Goal: Information Seeking & Learning: Check status

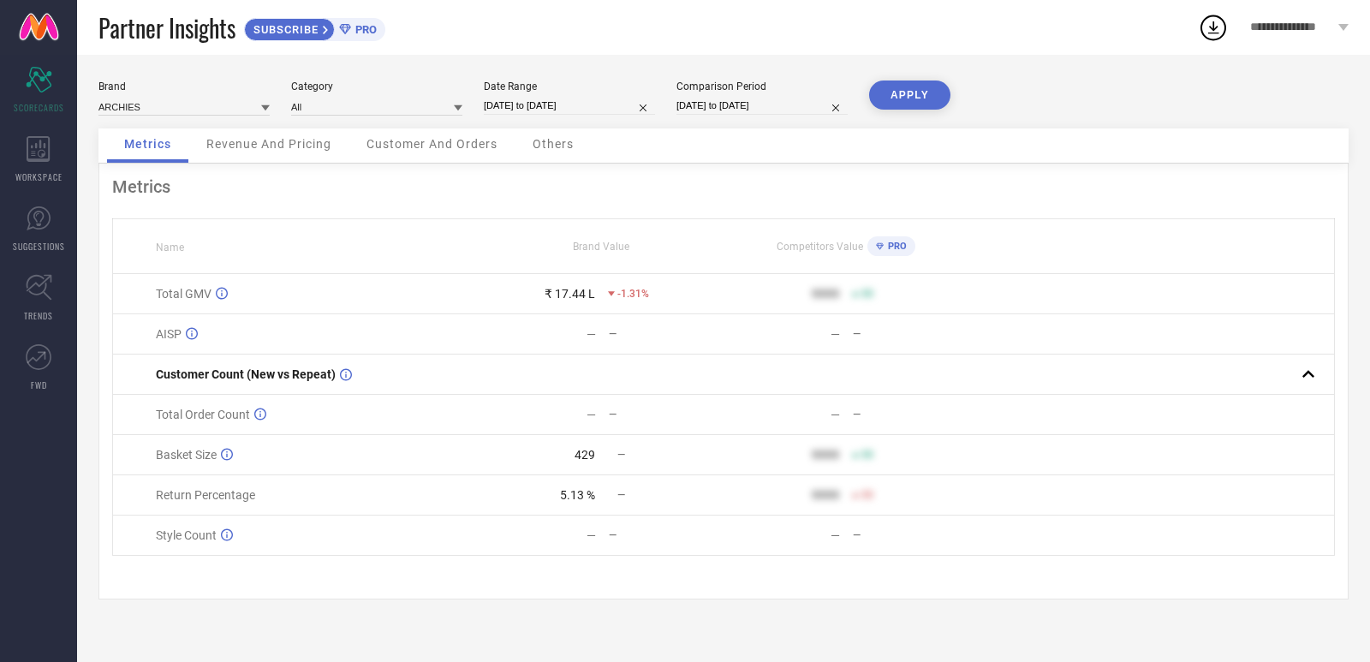
click at [1322, 15] on div "**********" at bounding box center [1299, 27] width 141 height 55
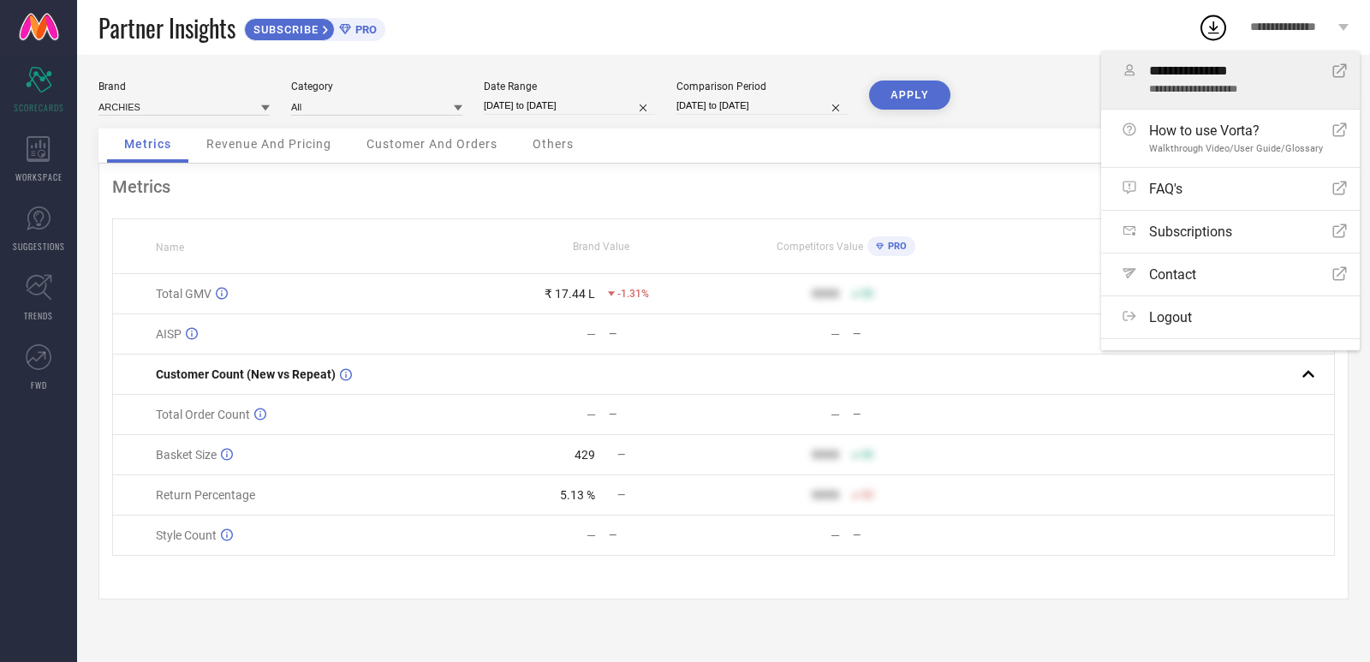
click at [1226, 72] on span "**********" at bounding box center [1234, 71] width 170 height 16
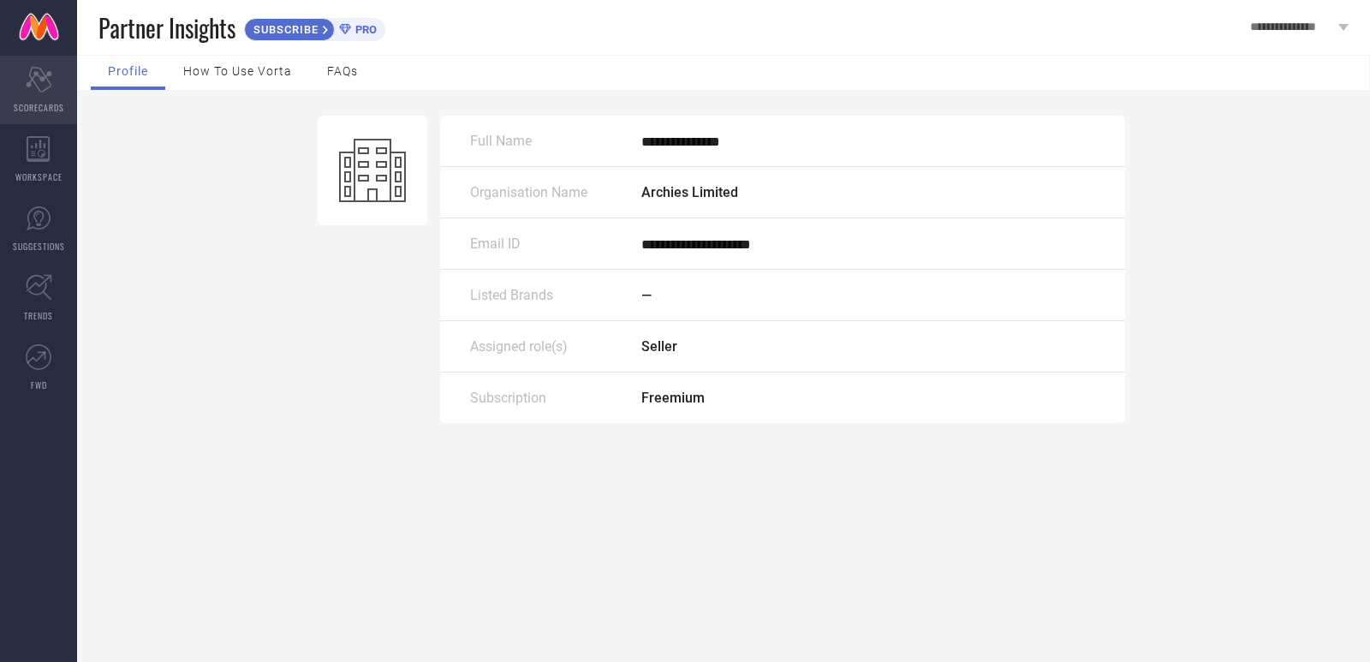
click at [33, 75] on icon "Scorecard" at bounding box center [39, 80] width 27 height 26
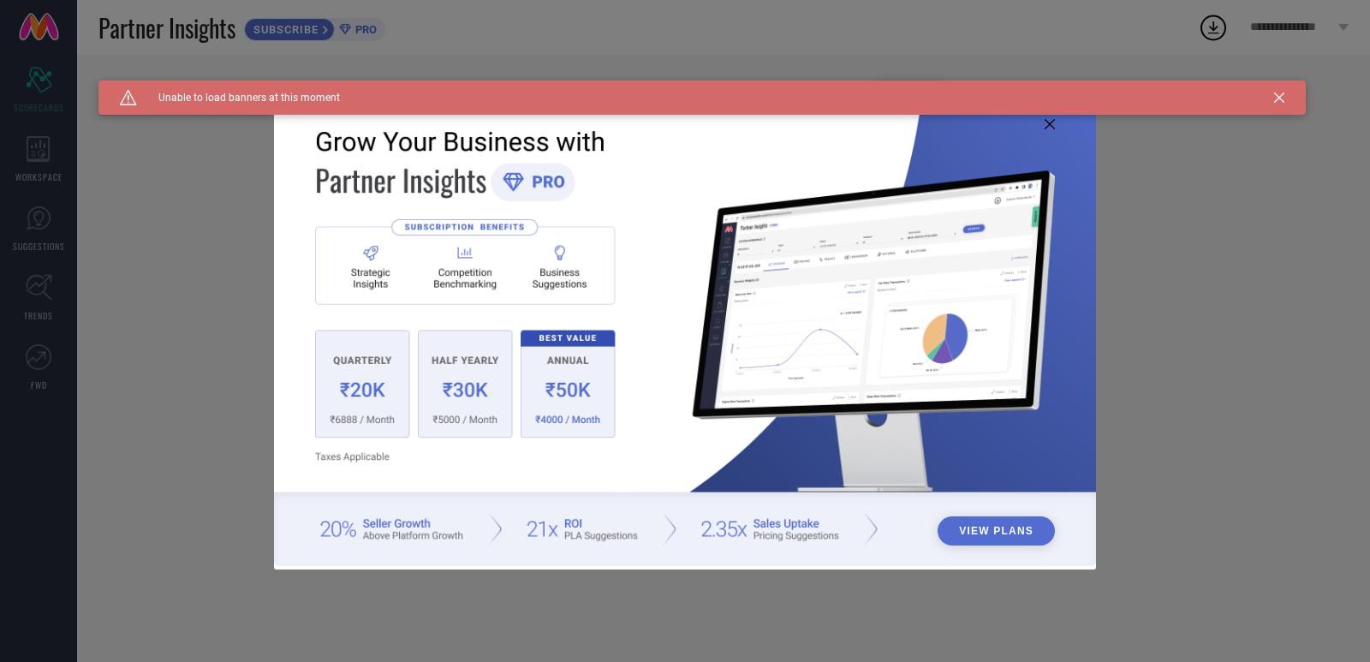
type input "All"
click at [1277, 98] on icon at bounding box center [1279, 97] width 10 height 10
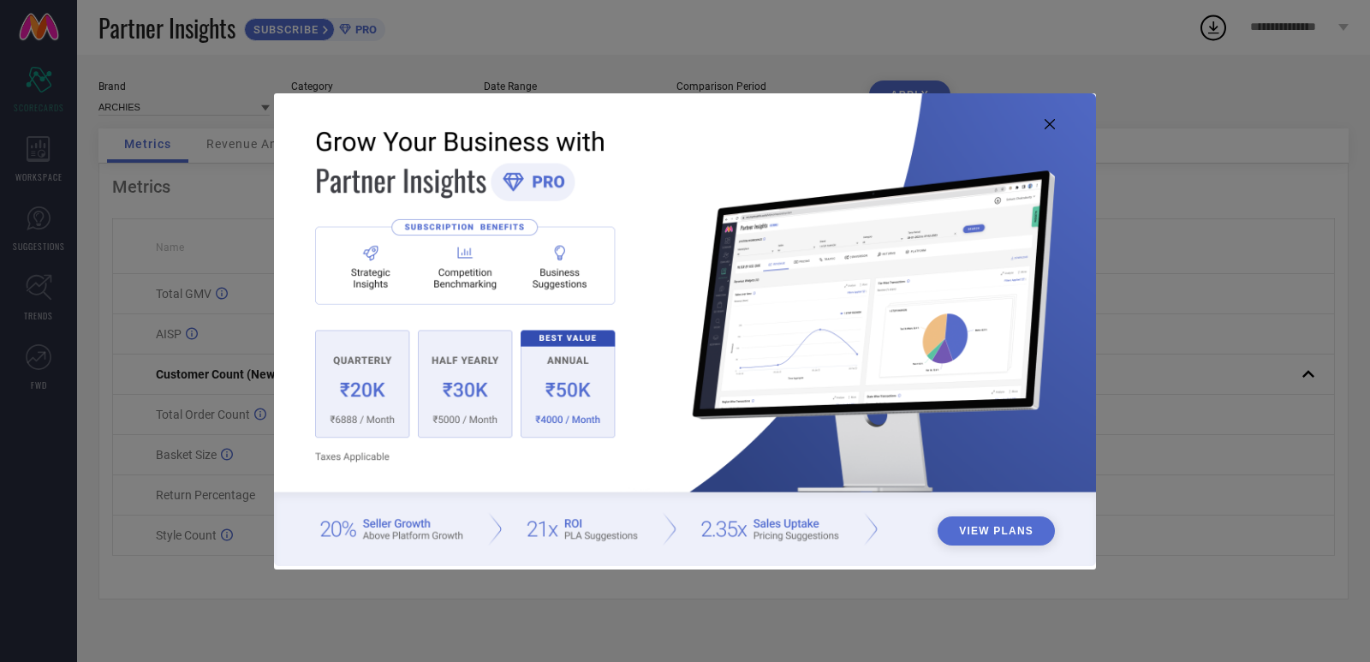
click at [1048, 119] on icon at bounding box center [1050, 124] width 10 height 10
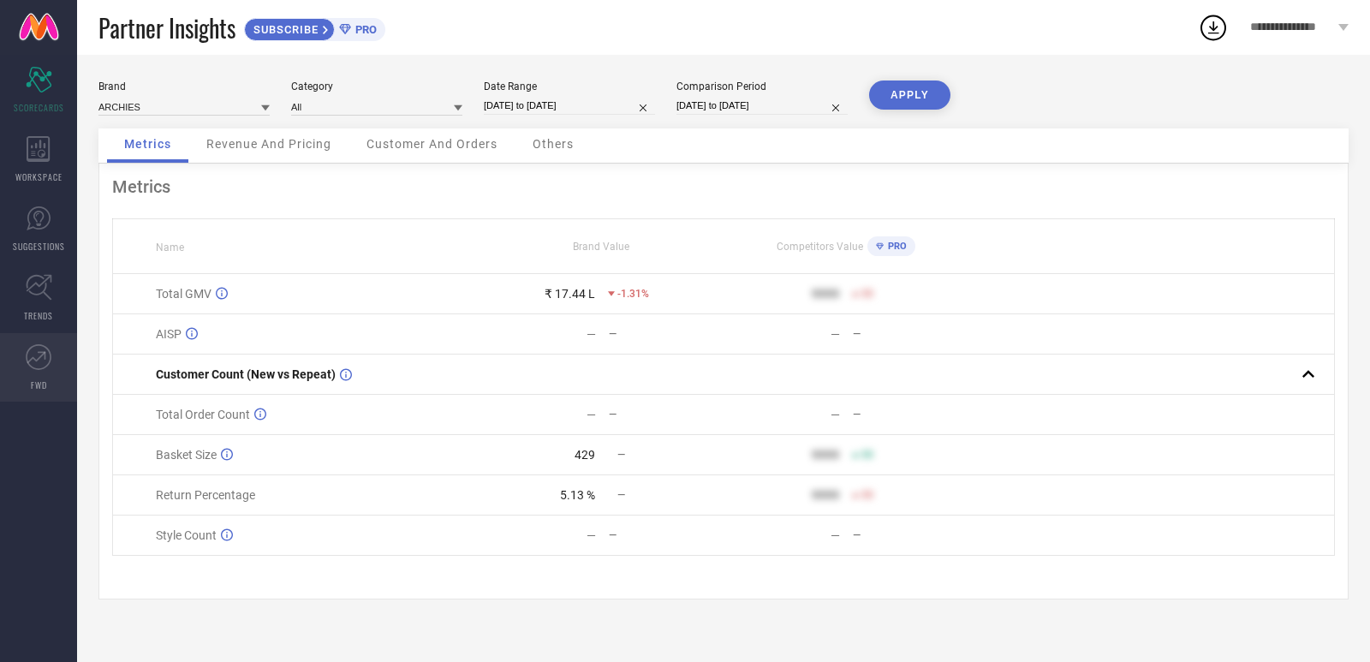
click at [51, 373] on link "FWD" at bounding box center [38, 367] width 77 height 68
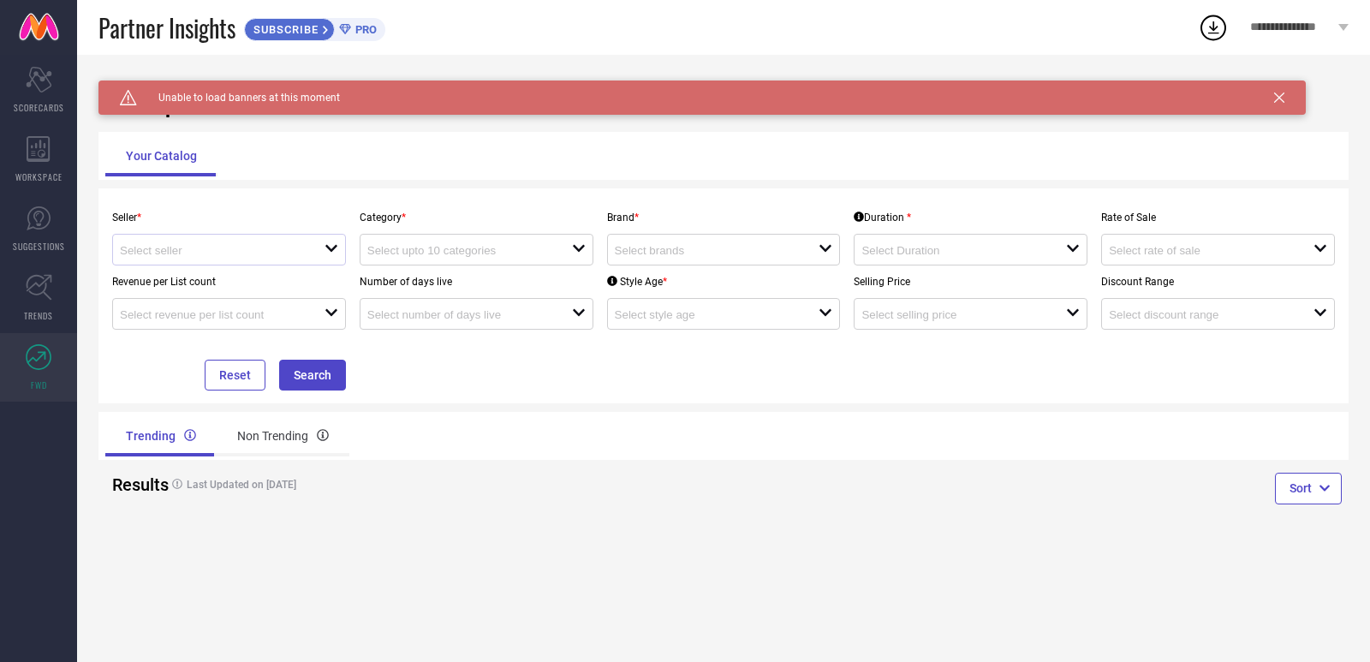
click at [183, 260] on div "open" at bounding box center [229, 250] width 234 height 32
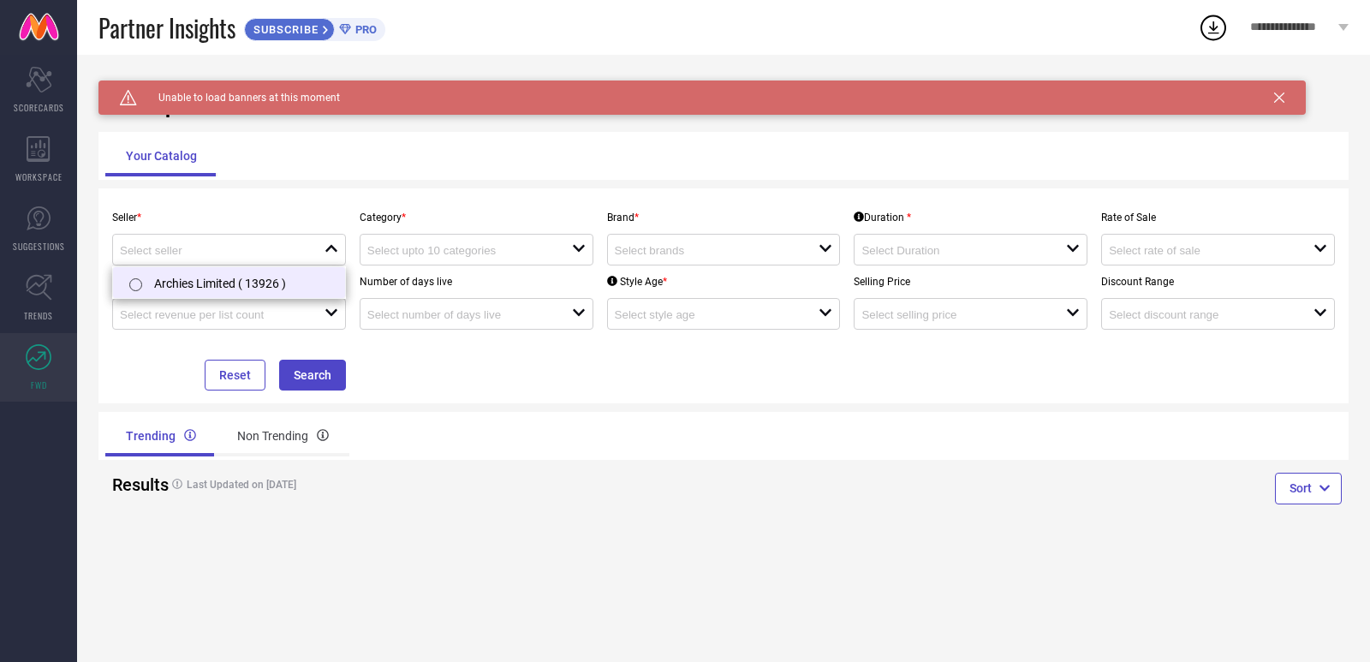
click at [185, 277] on li "Archies Limited ( 13926 )" at bounding box center [229, 282] width 232 height 31
type input "Archies Limited ( 13926 )"
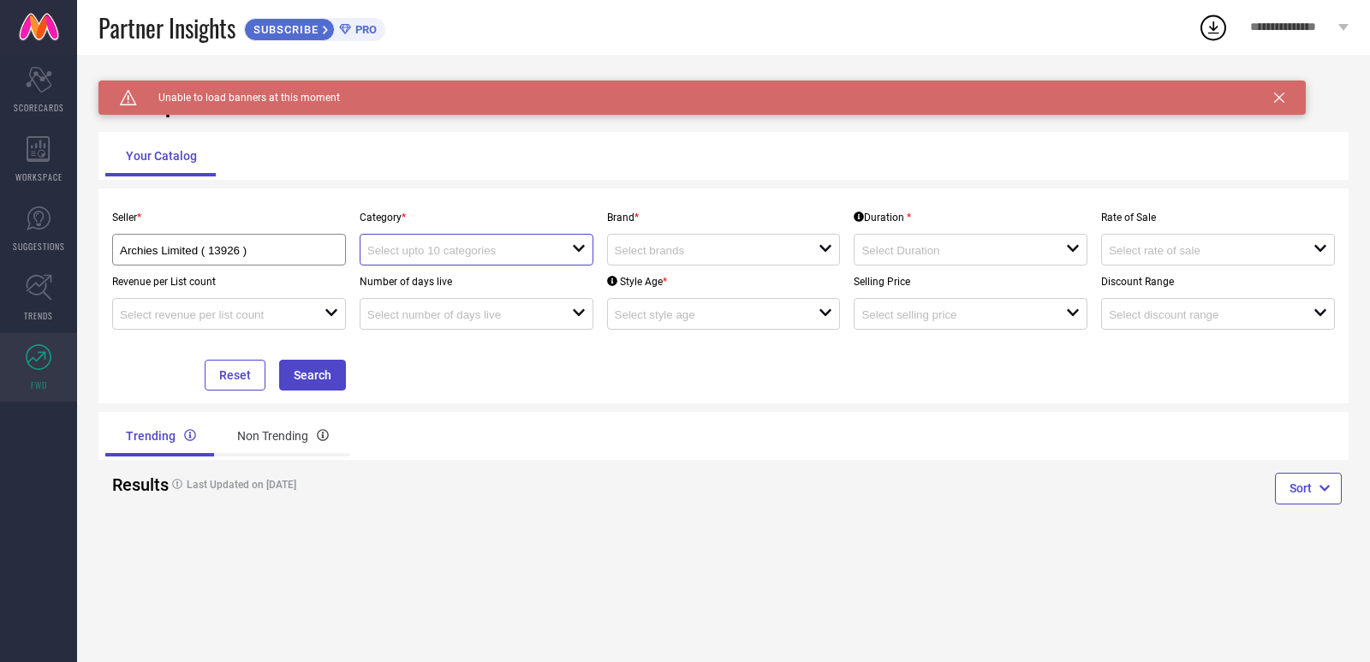
click at [459, 257] on input at bounding box center [459, 250] width 184 height 13
click at [331, 380] on button "Search" at bounding box center [312, 375] width 67 height 31
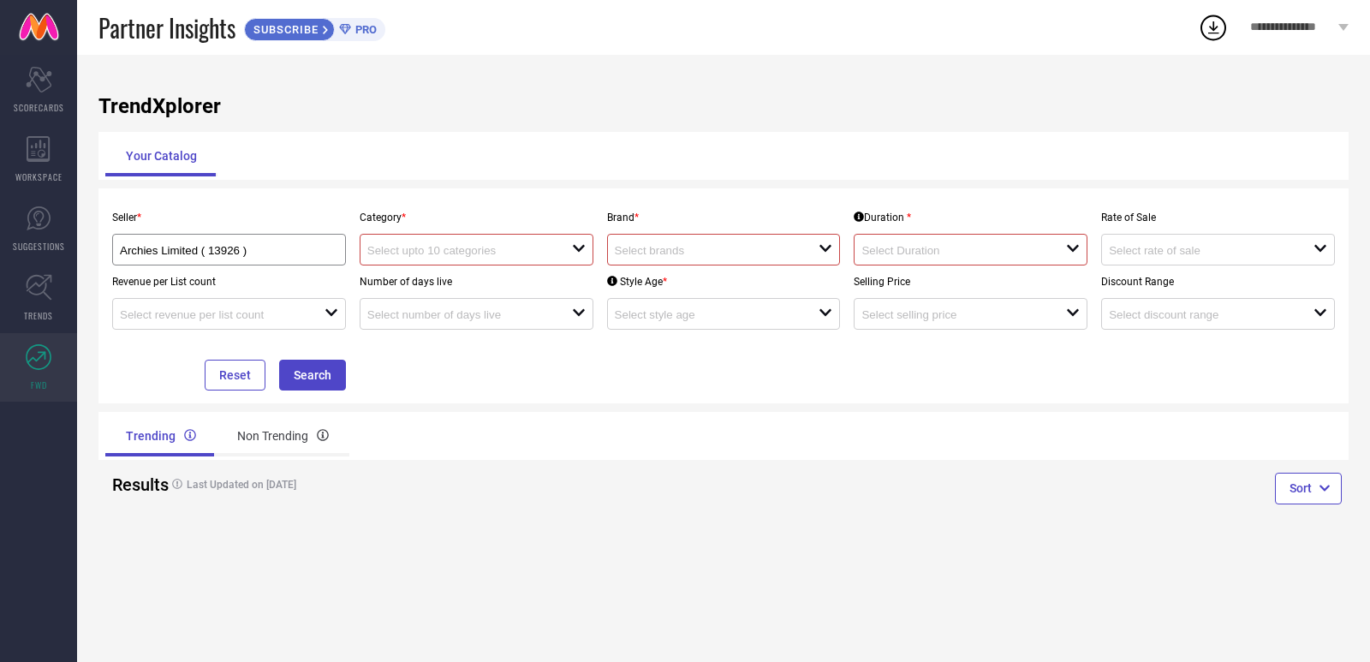
click at [408, 247] on input at bounding box center [459, 250] width 184 height 13
click at [413, 269] on div "No results found" at bounding box center [477, 280] width 234 height 29
click at [652, 236] on div "open" at bounding box center [724, 250] width 234 height 32
click at [652, 272] on div "No results found" at bounding box center [724, 280] width 234 height 29
click at [895, 250] on input at bounding box center [953, 250] width 184 height 13
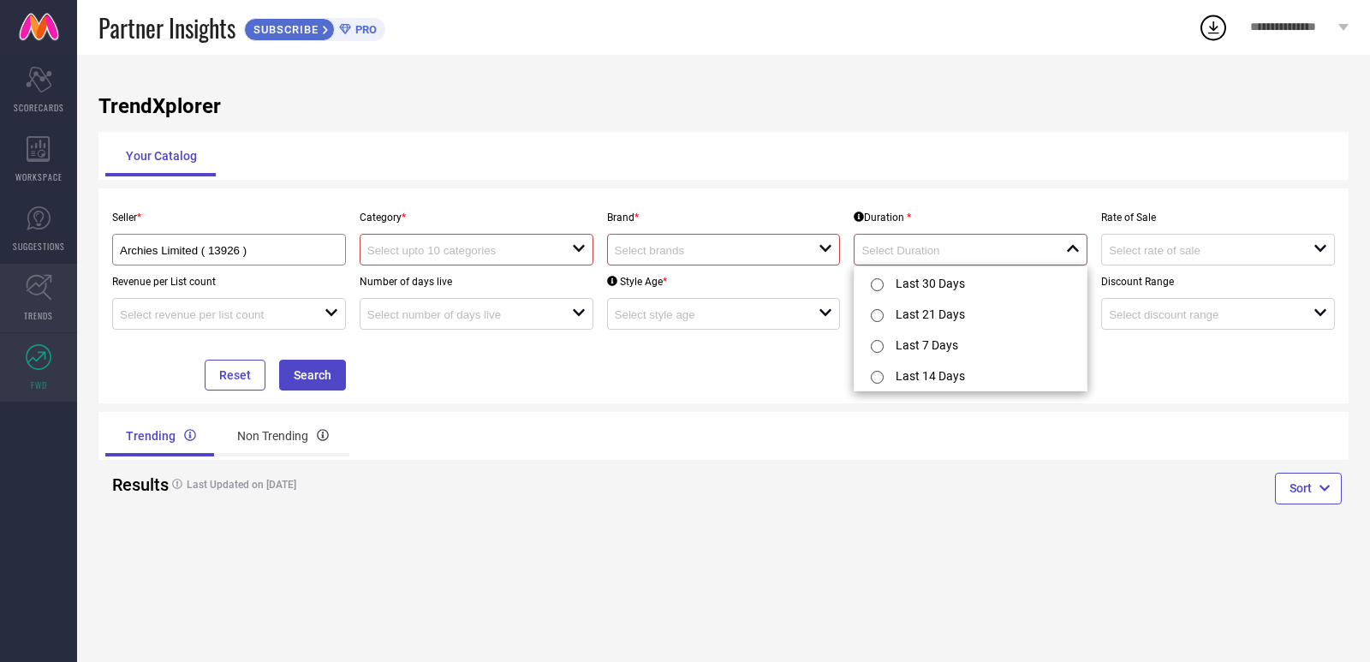
click at [0, 313] on link "TRENDS" at bounding box center [38, 298] width 77 height 68
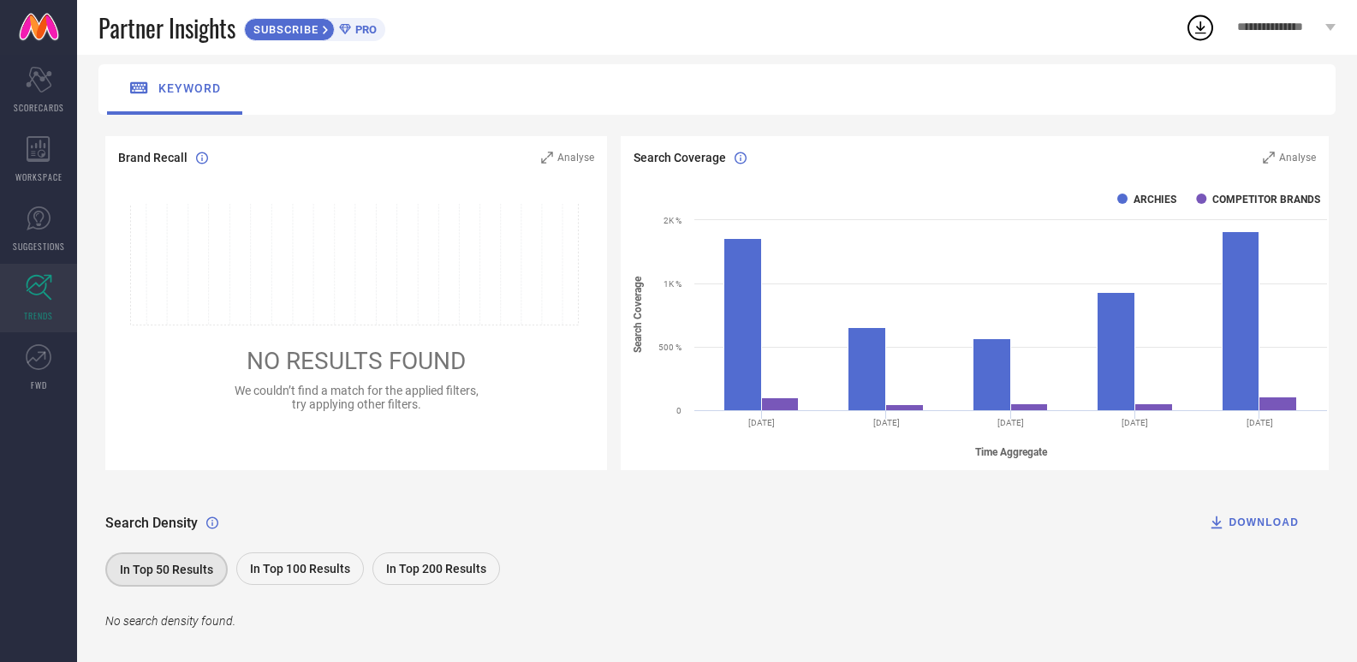
scroll to position [137, 0]
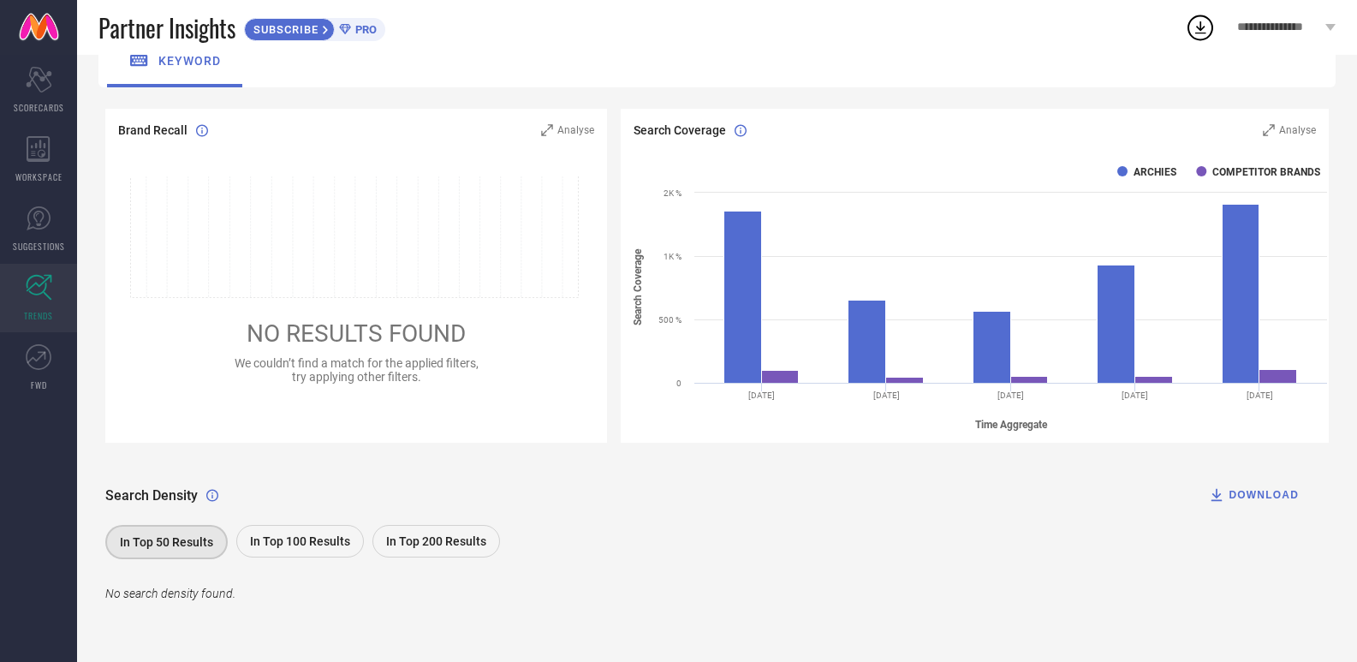
click at [339, 537] on span "In Top 100 Results" at bounding box center [300, 541] width 100 height 14
click at [1289, 130] on span "Analyse" at bounding box center [1297, 130] width 37 height 12
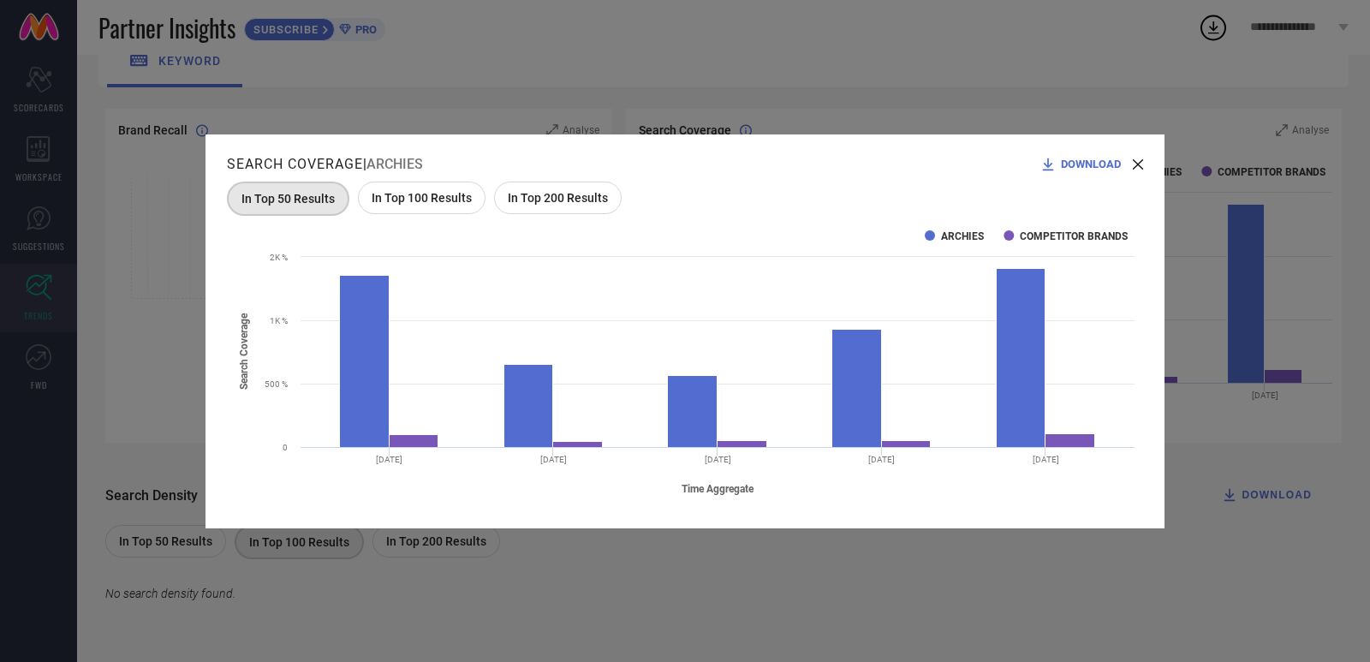
click at [581, 208] on div "In Top 200 Results" at bounding box center [558, 198] width 128 height 33
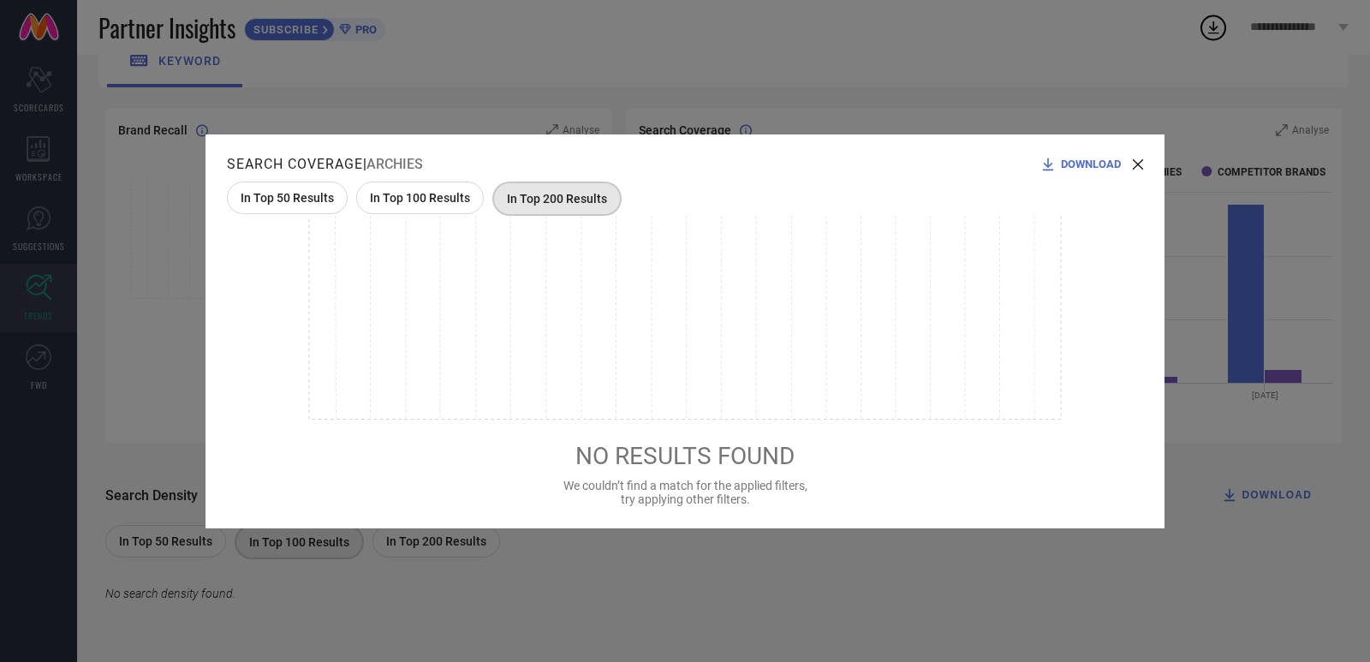
click at [405, 216] on icon at bounding box center [684, 318] width 753 height 204
click at [408, 204] on span "In Top 100 Results" at bounding box center [420, 198] width 100 height 14
click at [306, 194] on span "In Top 50 Results" at bounding box center [287, 198] width 93 height 14
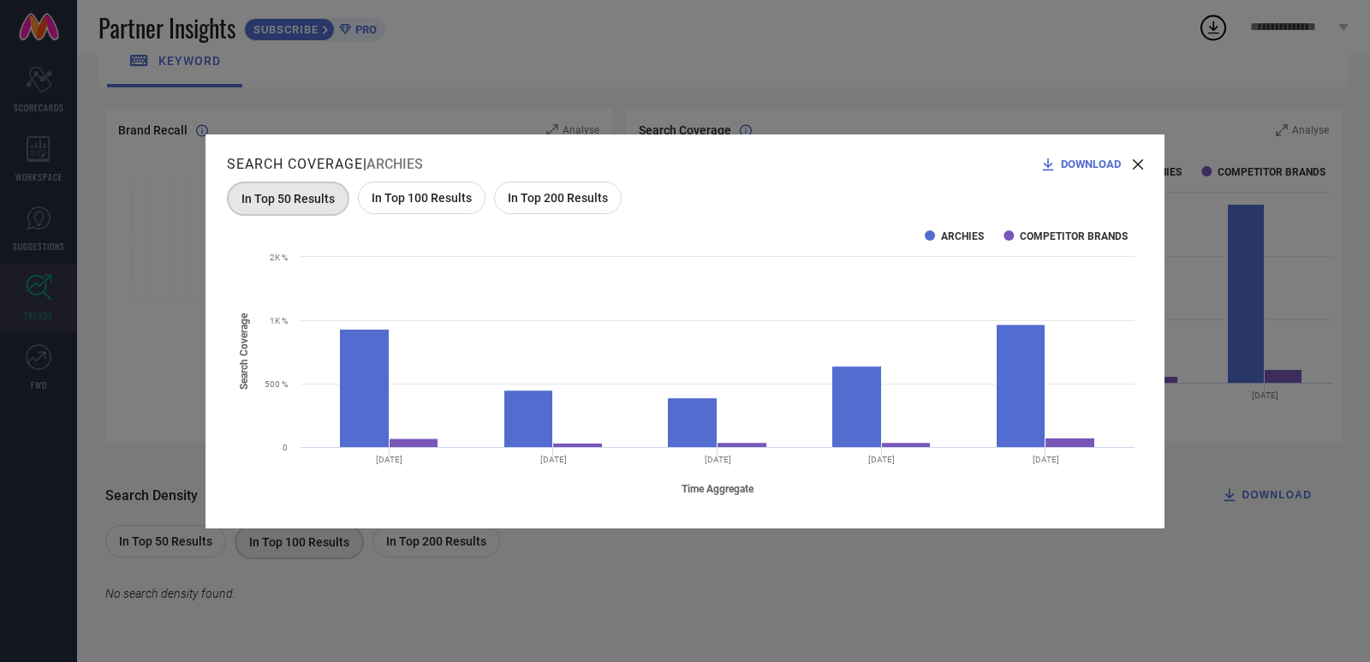
click at [494, 221] on rect at bounding box center [685, 361] width 916 height 291
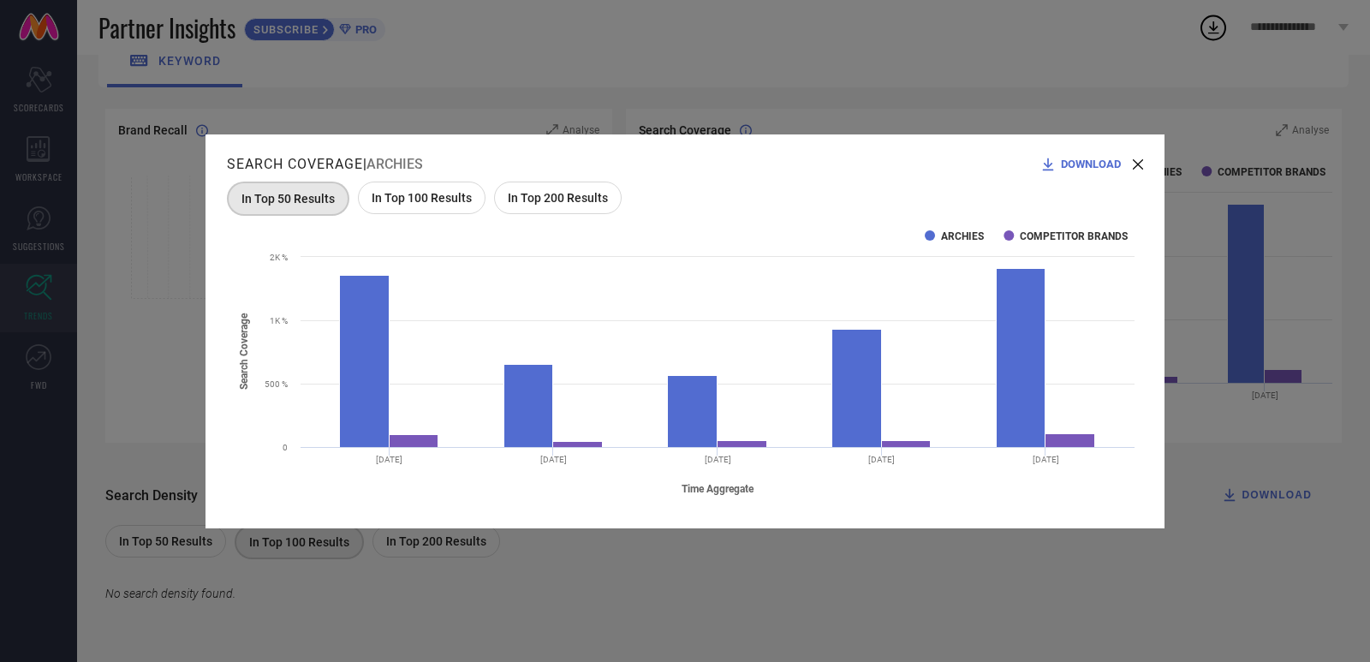
click at [1093, 168] on span "DOWNLOAD" at bounding box center [1091, 164] width 60 height 13
click at [1140, 167] on icon at bounding box center [1138, 164] width 10 height 10
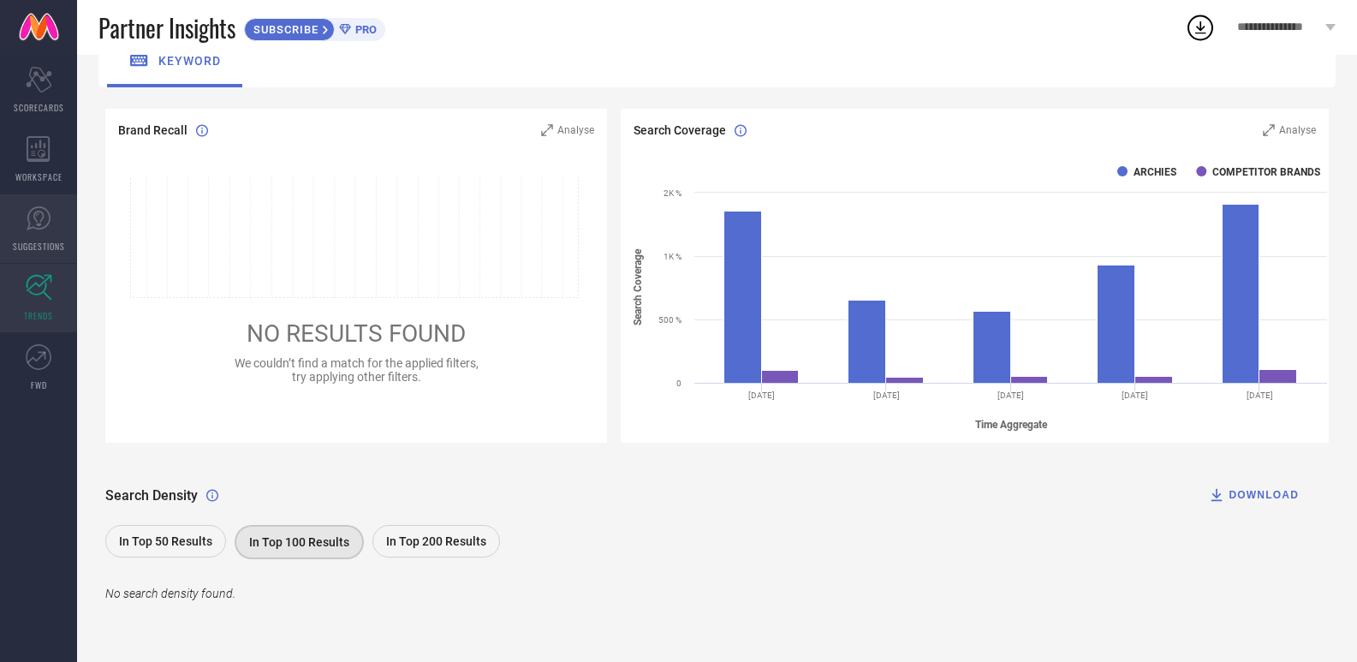
click at [42, 216] on icon at bounding box center [39, 218] width 26 height 26
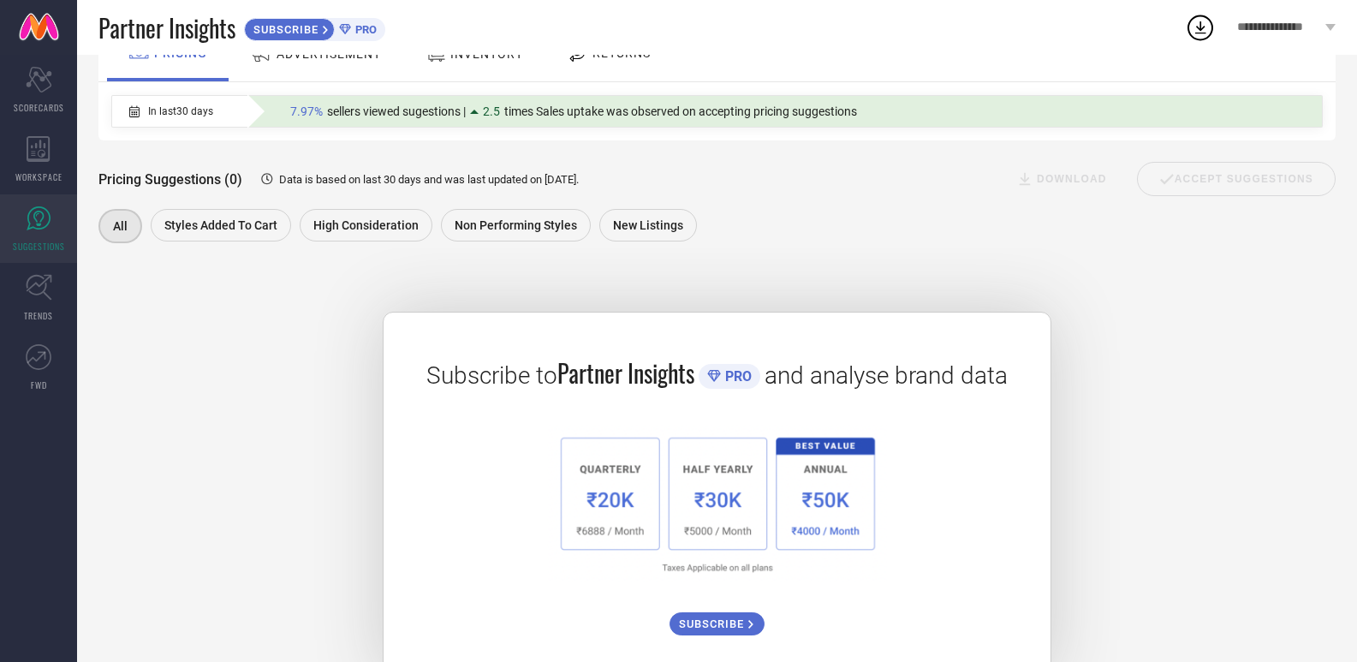
scroll to position [103, 0]
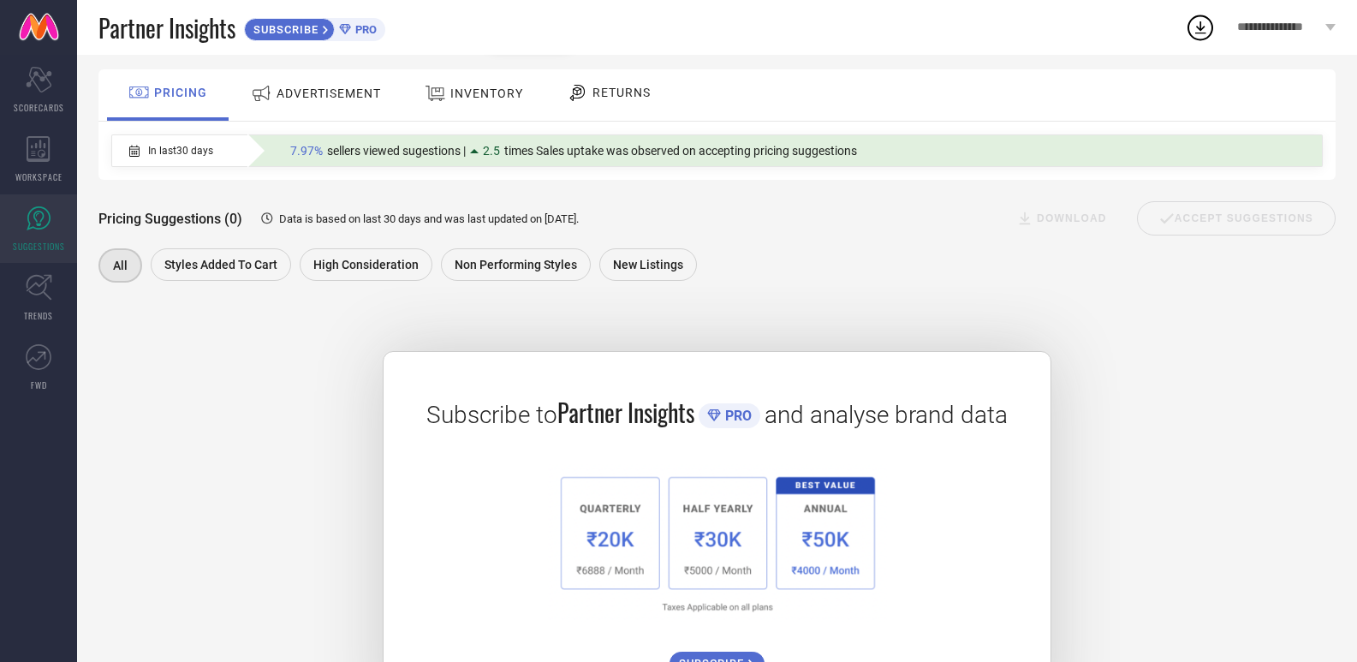
click at [372, 102] on div "ADVERTISEMENT" at bounding box center [316, 93] width 139 height 31
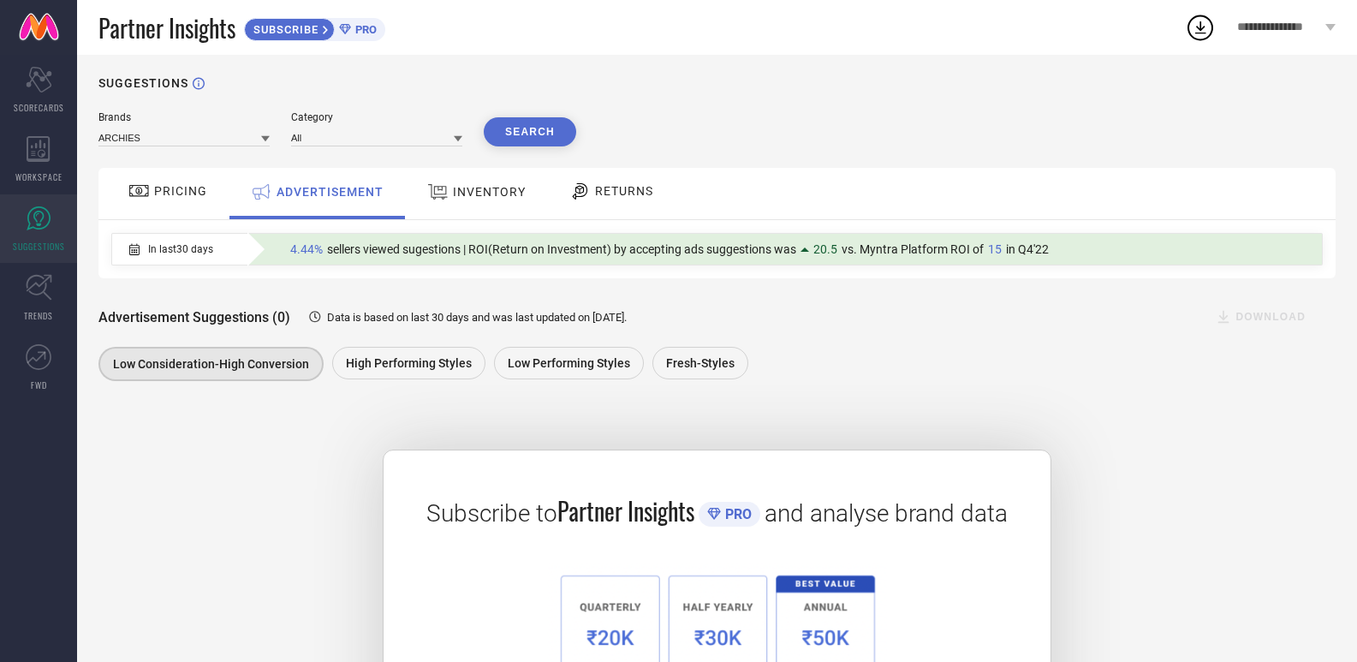
scroll to position [0, 0]
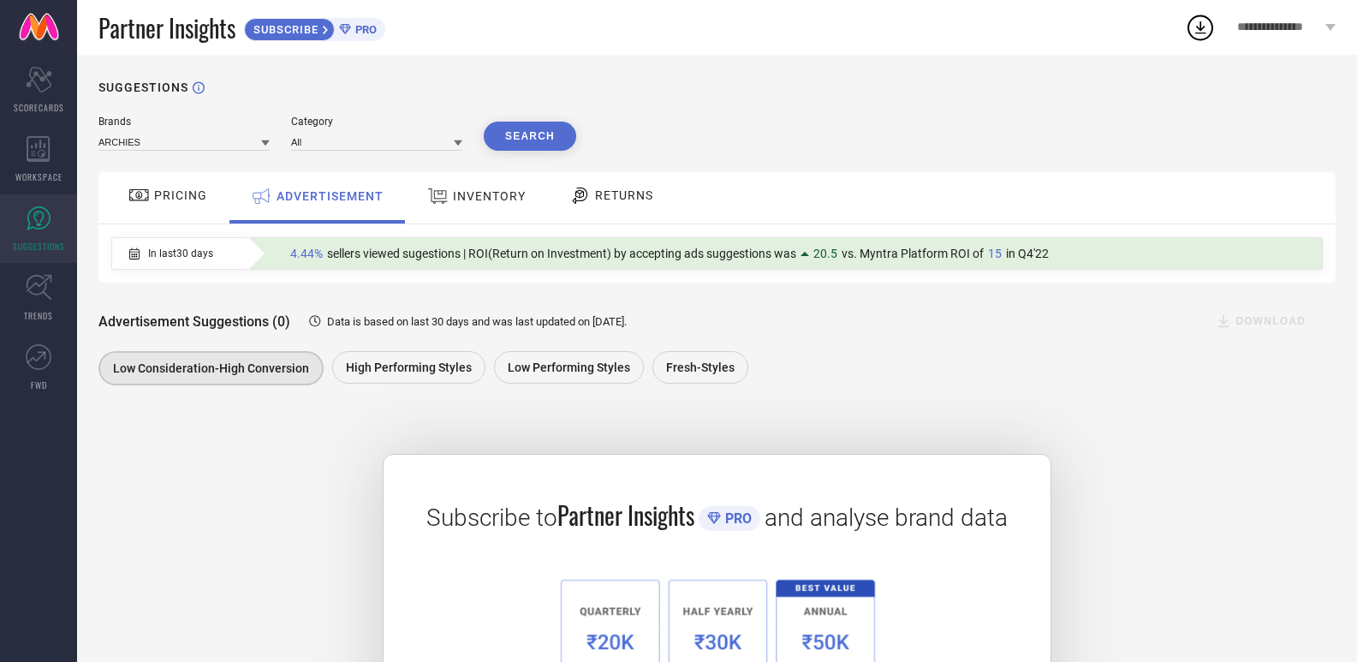
click at [557, 117] on div "Brands ARCHIES Category All Search" at bounding box center [337, 133] width 478 height 35
click at [551, 136] on button "Search" at bounding box center [530, 136] width 92 height 29
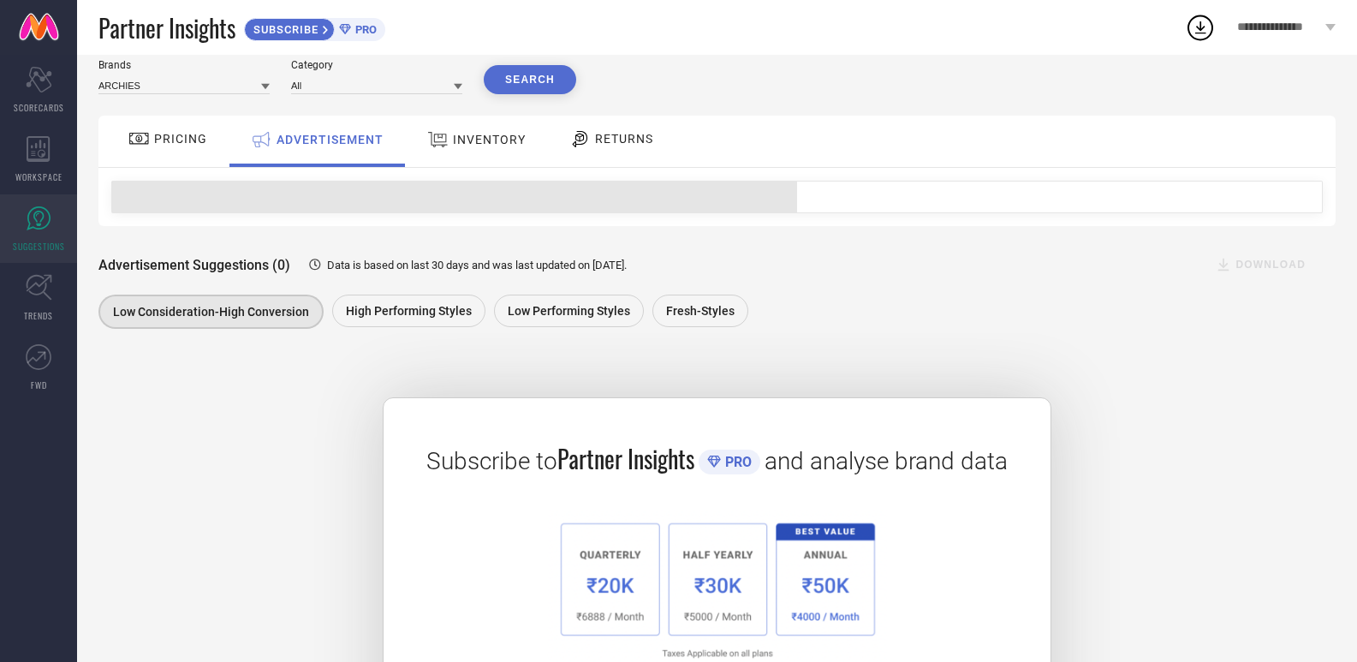
scroll to position [171, 0]
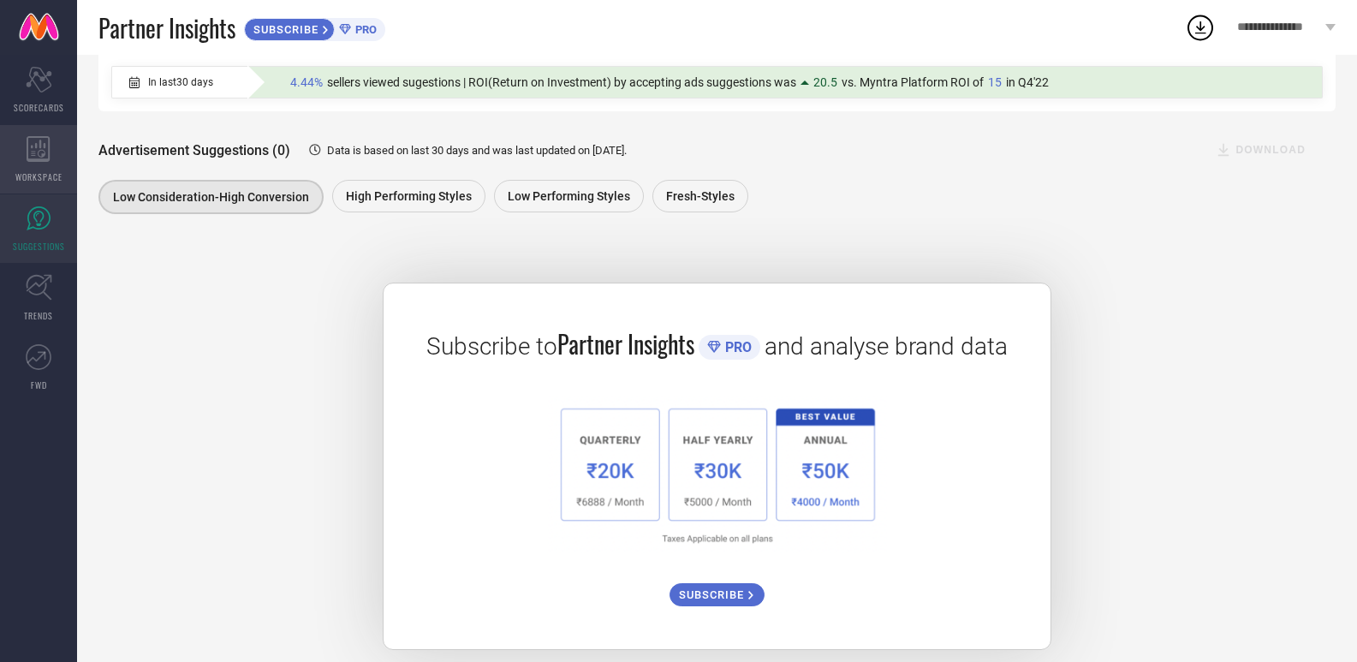
click at [18, 161] on div "WORKSPACE" at bounding box center [38, 159] width 77 height 68
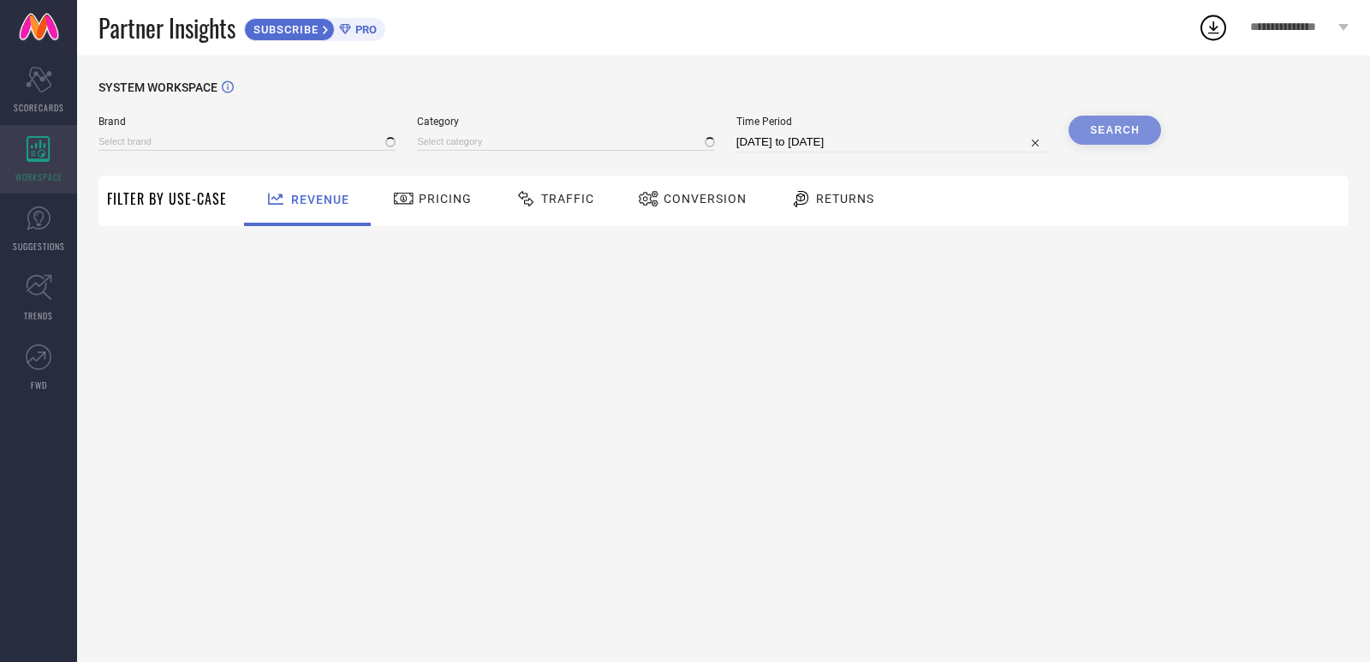
type input "ARCHIES"
type input "All"
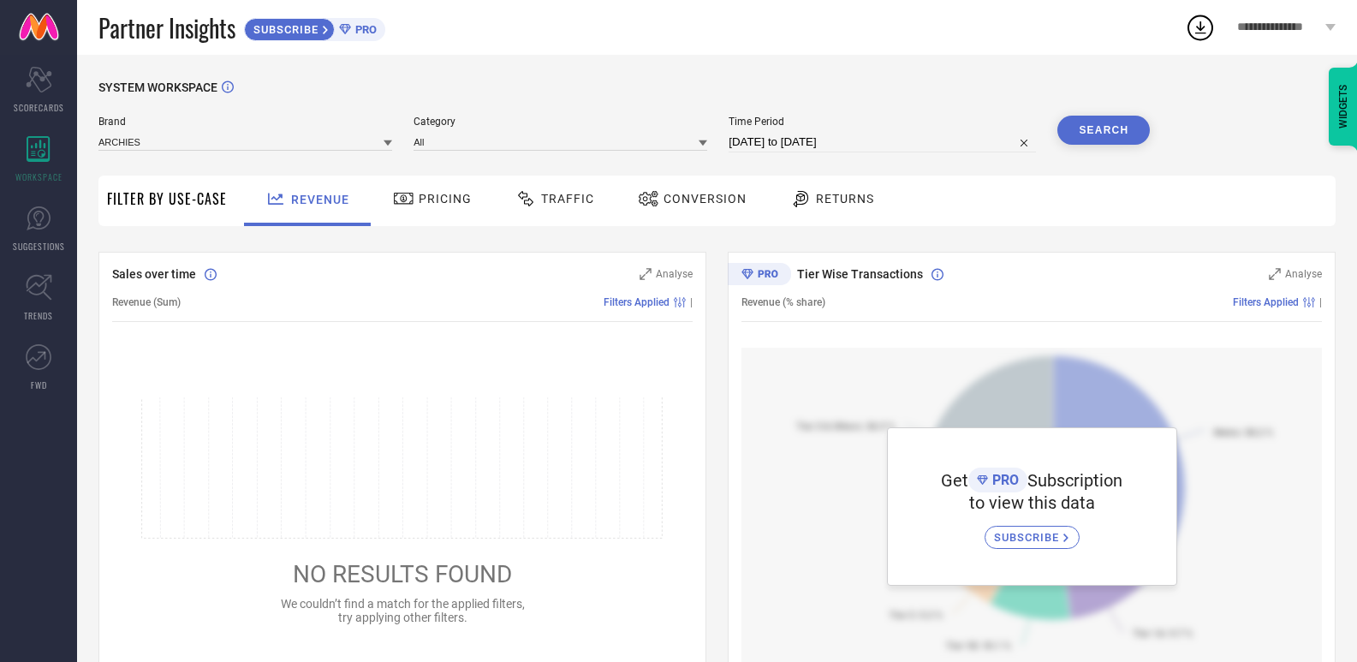
click at [456, 215] on div "Pricing" at bounding box center [433, 201] width 122 height 51
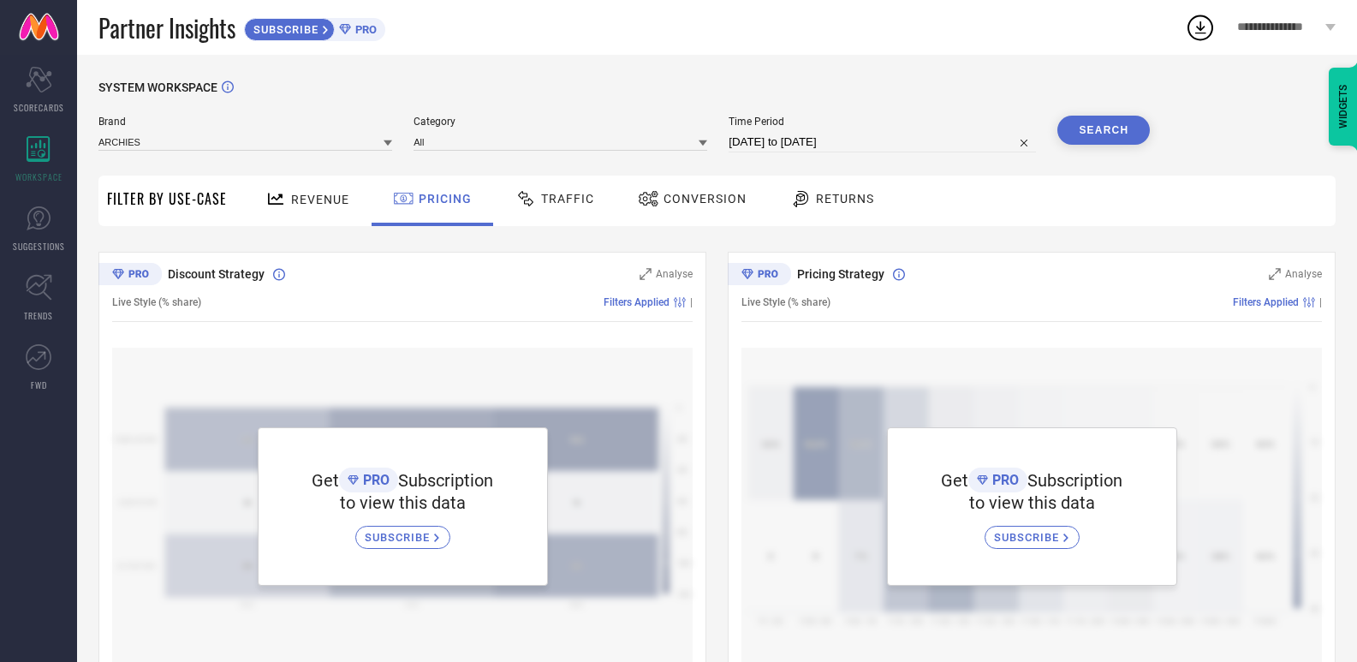
click at [545, 200] on span "Traffic" at bounding box center [567, 199] width 53 height 14
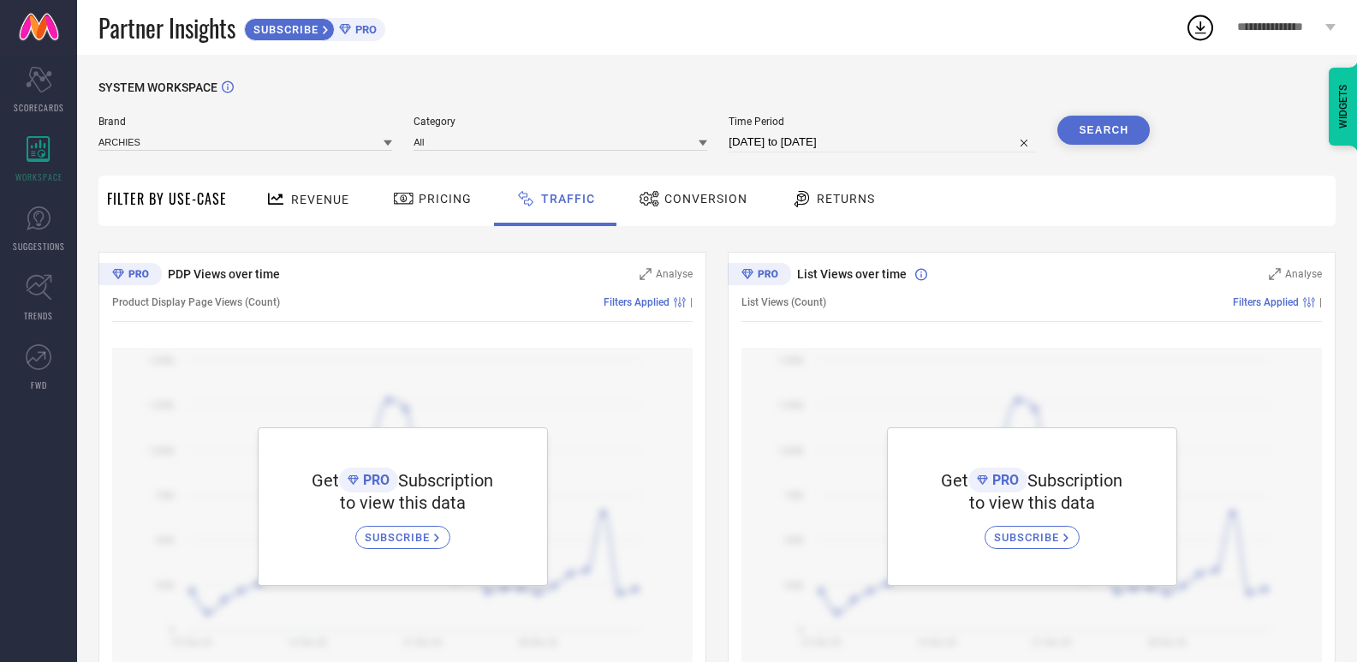
click at [672, 183] on div "Conversion" at bounding box center [693, 201] width 152 height 51
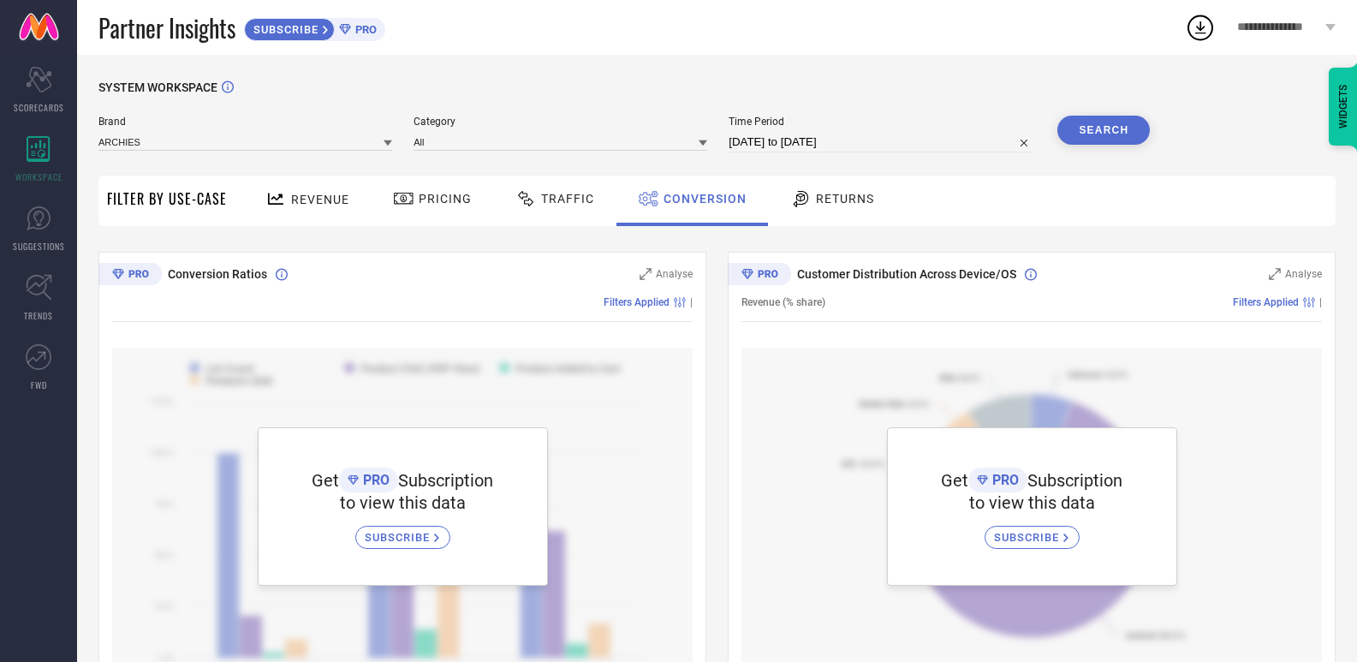
click at [869, 188] on div "Returns" at bounding box center [832, 198] width 92 height 29
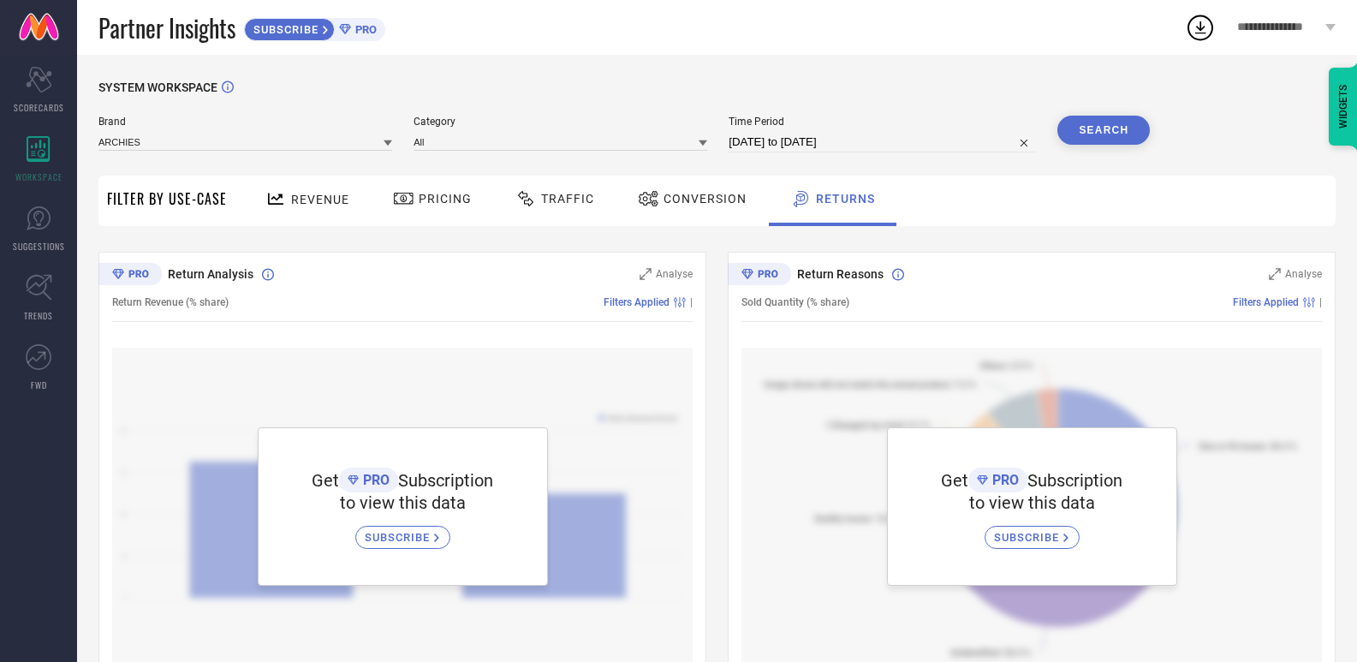
click at [718, 199] on span "Conversion" at bounding box center [705, 199] width 83 height 14
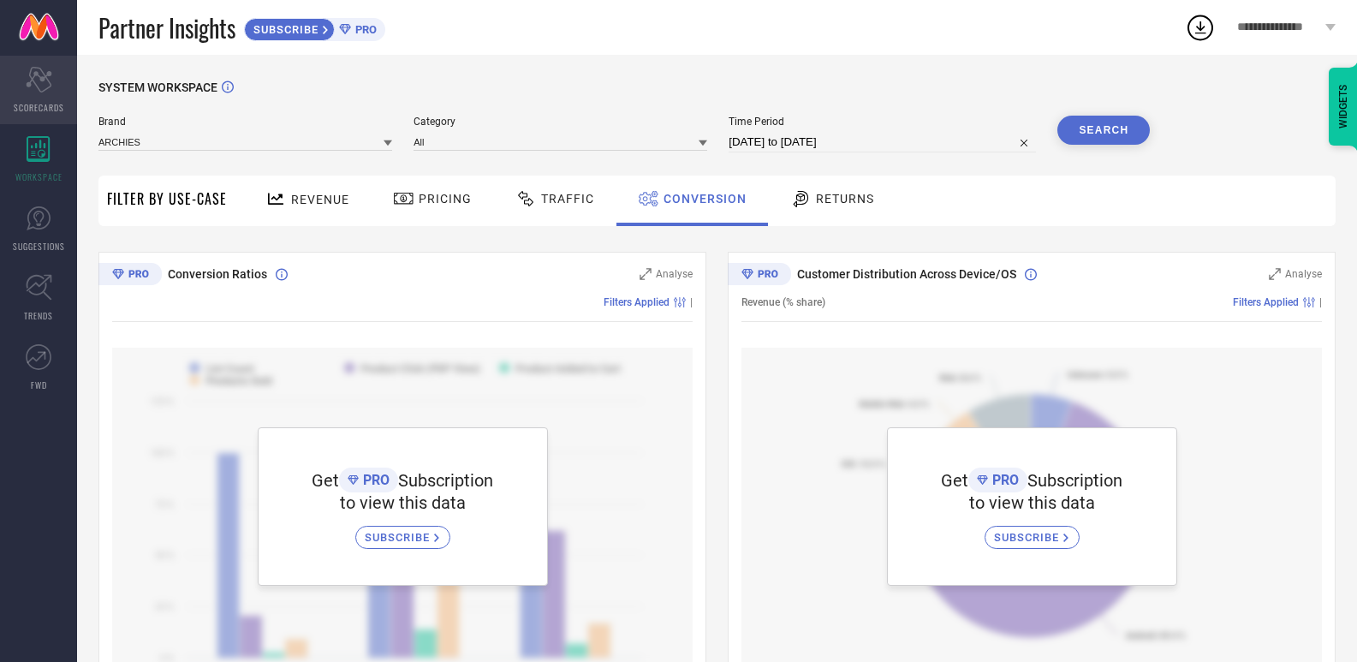
click at [28, 75] on icon "Scorecard" at bounding box center [39, 80] width 27 height 26
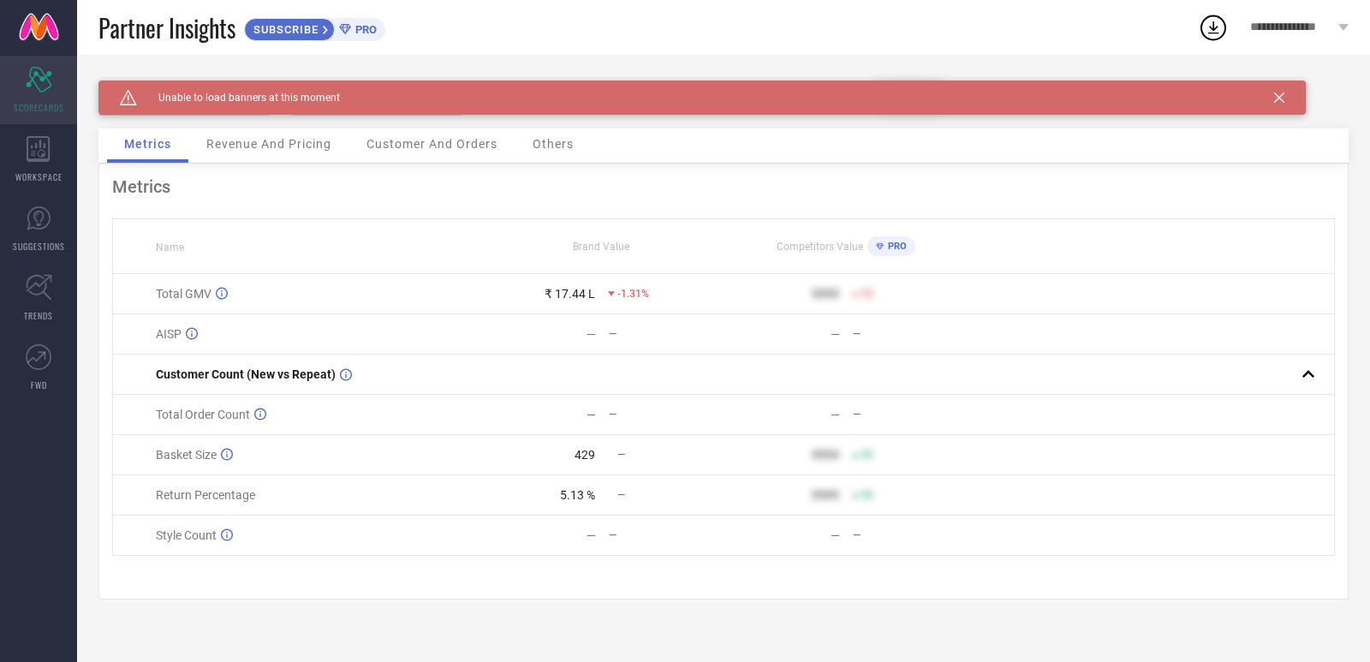
click at [28, 75] on icon "Scorecard" at bounding box center [39, 80] width 27 height 26
click at [41, 153] on icon at bounding box center [39, 149] width 24 height 26
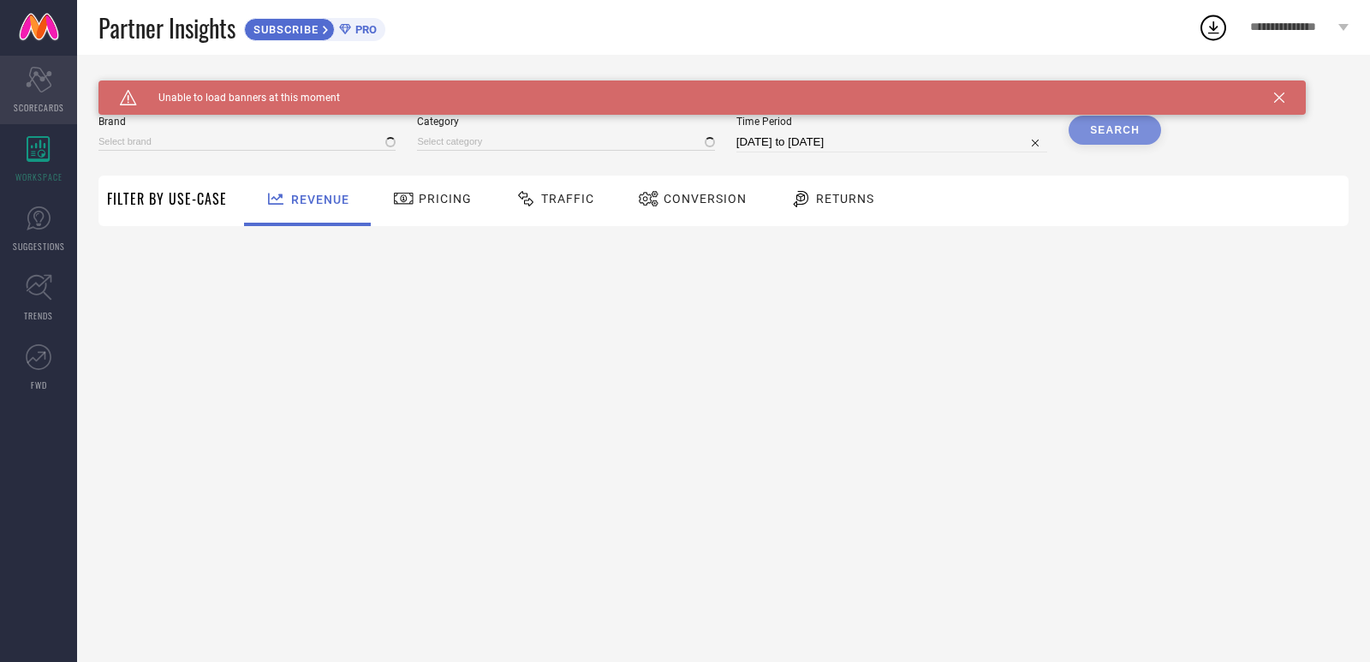
type input "ARCHIES"
type input "All"
click at [38, 89] on icon "Scorecard" at bounding box center [39, 80] width 27 height 26
